Goal: Find specific page/section: Find specific page/section

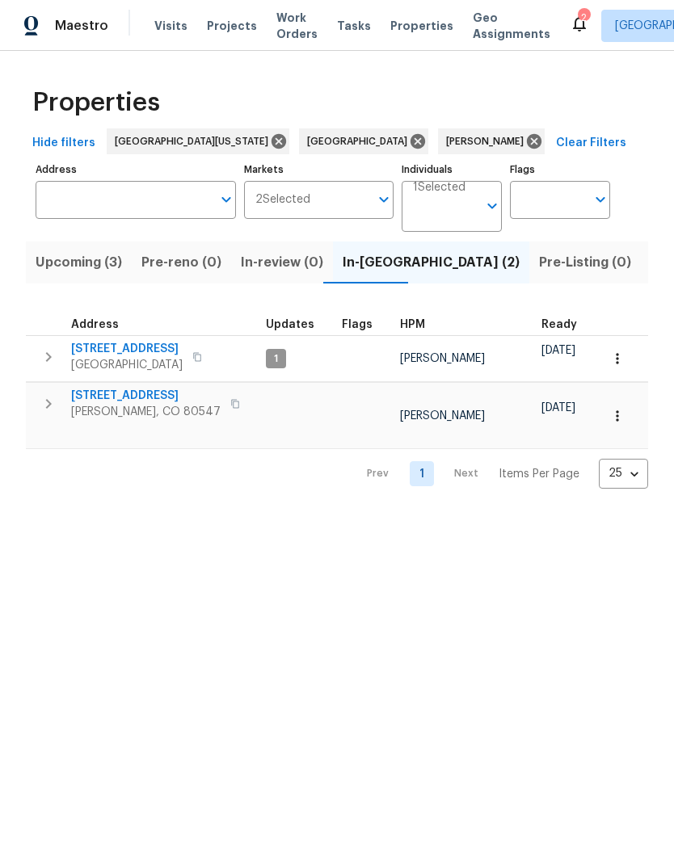
click at [650, 261] on span "Listed (18)" at bounding box center [683, 262] width 67 height 23
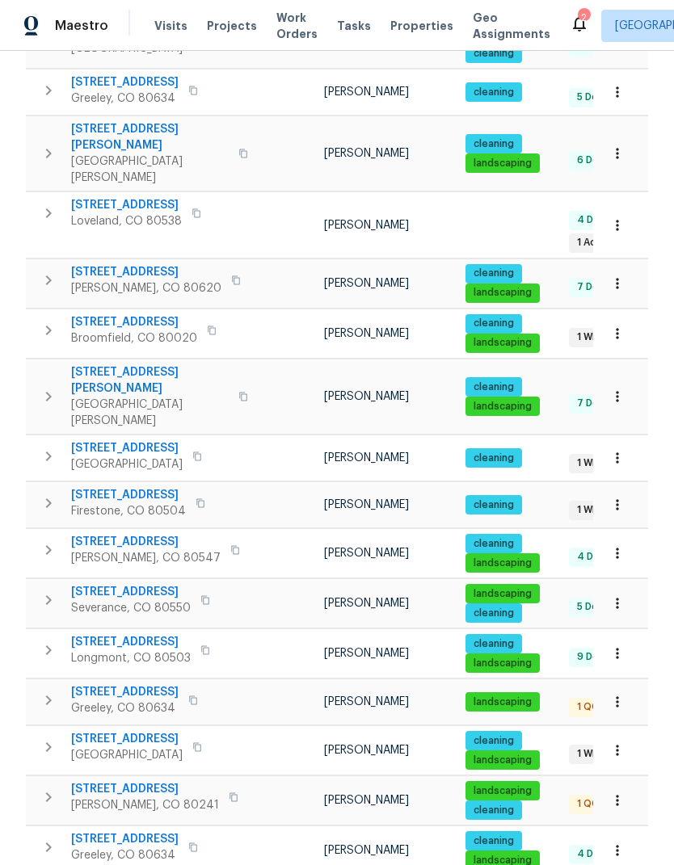
scroll to position [377, 0]
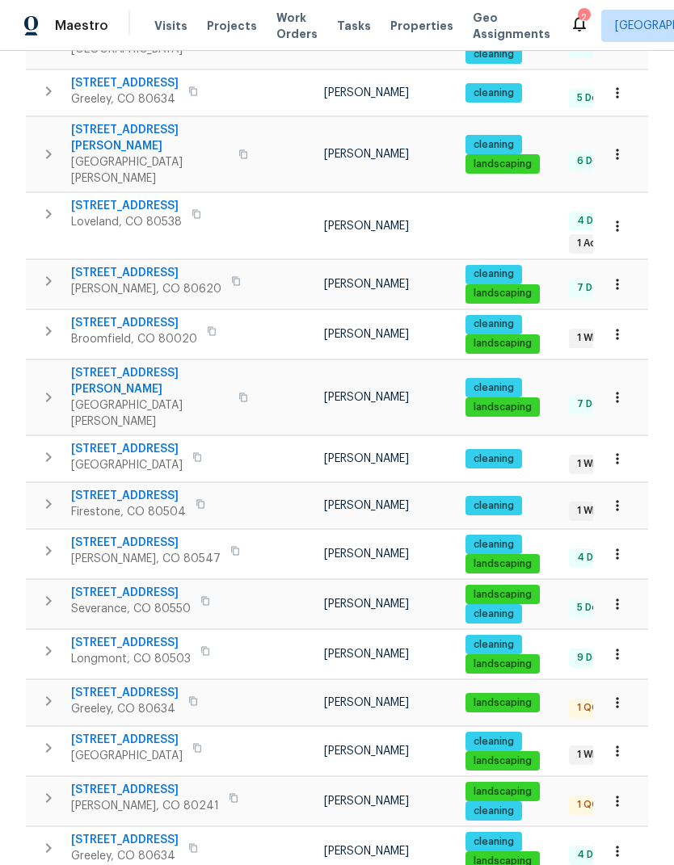
click at [115, 685] on span "5701 W 5th St" at bounding box center [124, 693] width 107 height 16
click at [620, 695] on icon "button" at bounding box center [617, 703] width 16 height 16
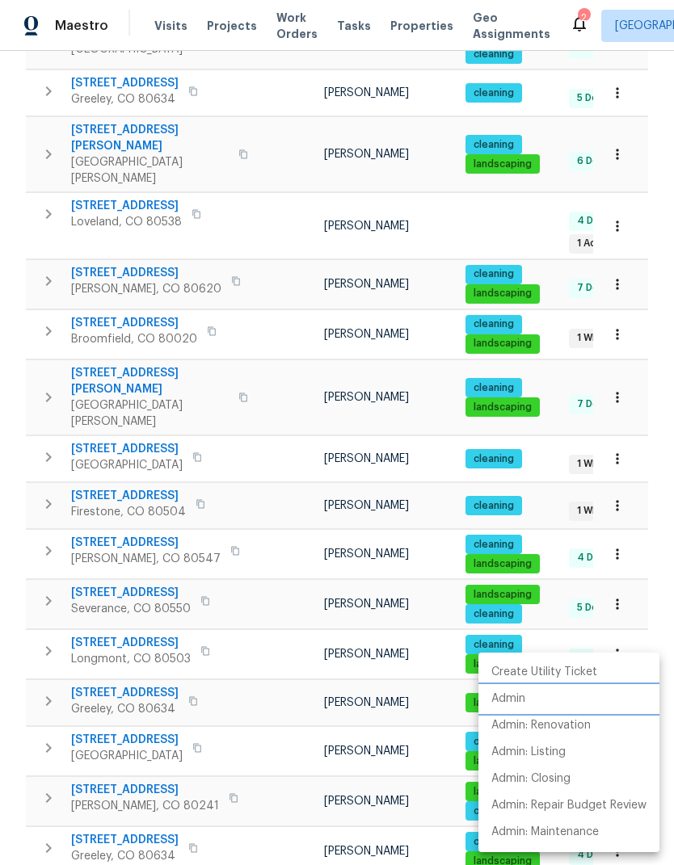
click at [569, 705] on li "Admin" at bounding box center [568, 699] width 181 height 27
click at [545, 694] on li "Admin" at bounding box center [568, 699] width 181 height 27
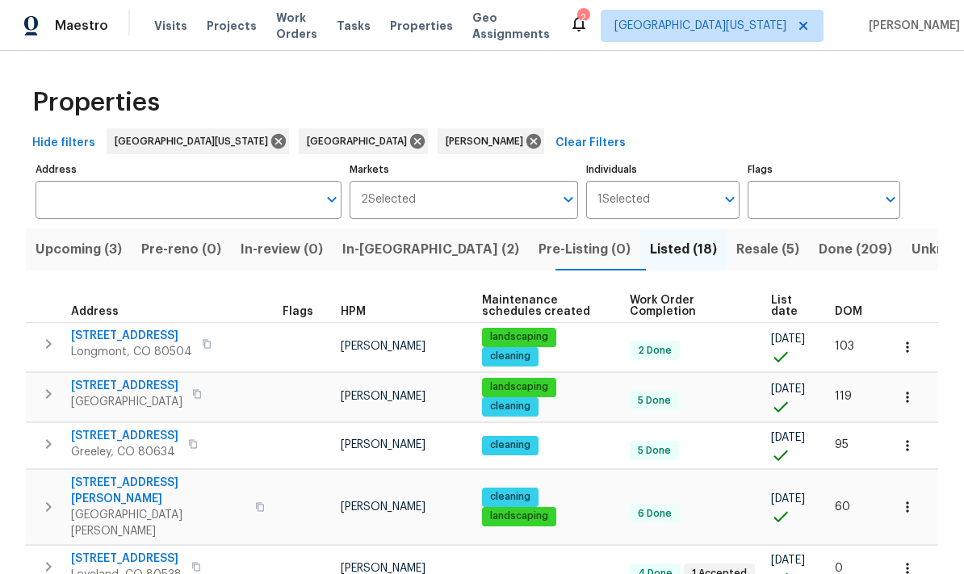
click at [673, 246] on span "Resale (5)" at bounding box center [768, 249] width 63 height 23
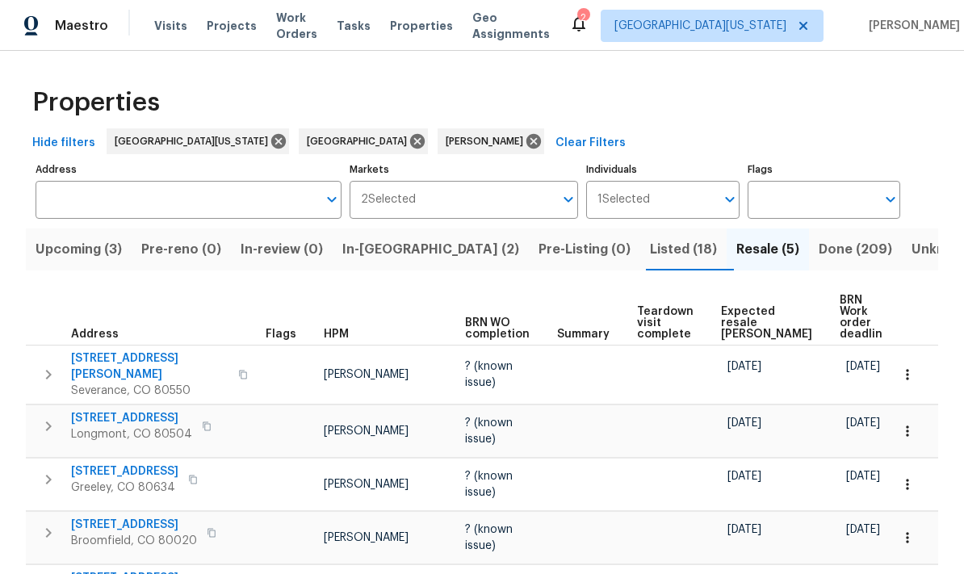
click at [673, 313] on span "Expected resale [PERSON_NAME]" at bounding box center [766, 323] width 91 height 34
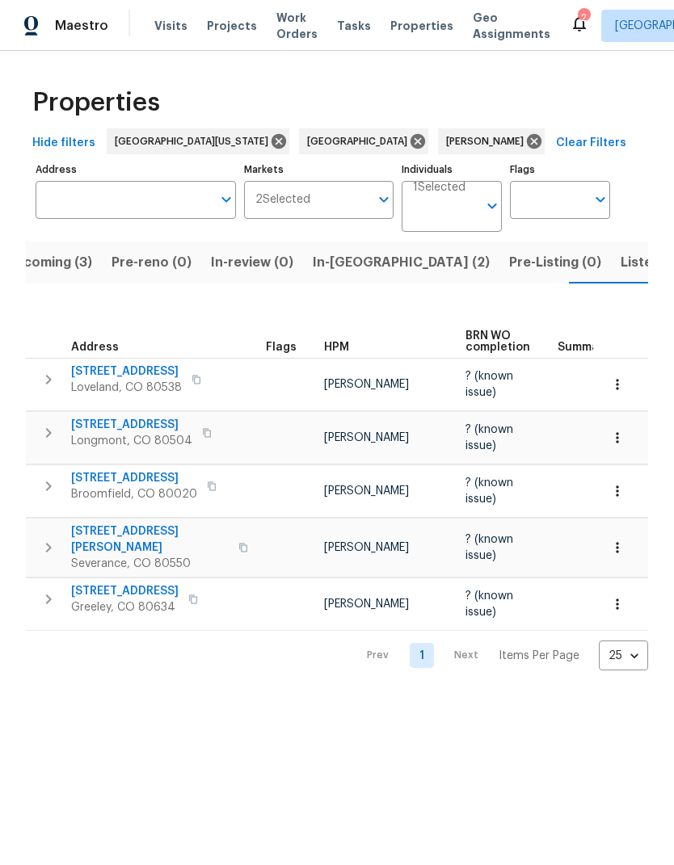
scroll to position [0, 31]
